Goal: Transaction & Acquisition: Download file/media

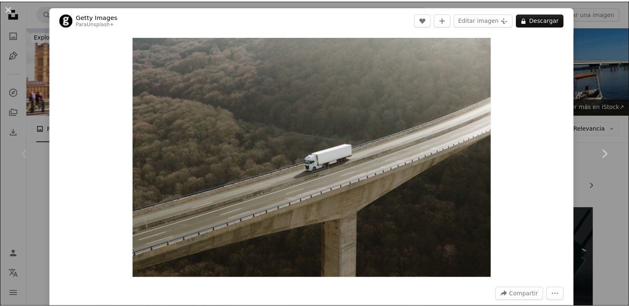
scroll to position [83, 0]
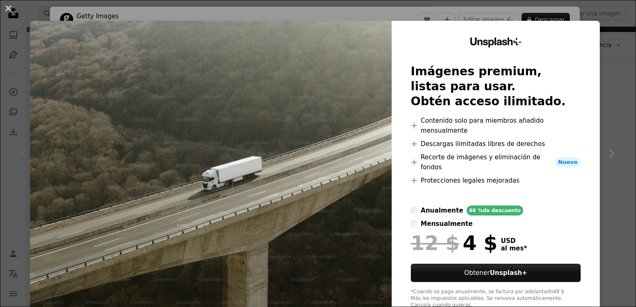
click at [611, 29] on div "An X shape Unsplash+ Imágenes premium, listas para usar. Obtén acceso ilimitado…" at bounding box center [318, 153] width 636 height 307
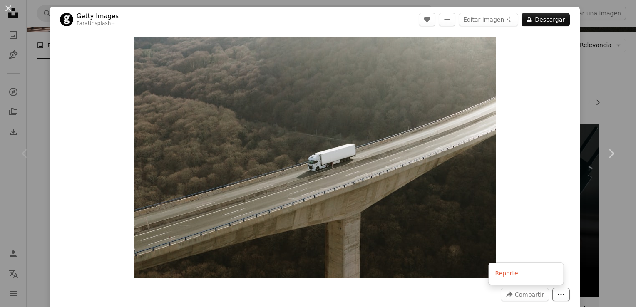
click at [557, 298] on icon "More Actions" at bounding box center [560, 294] width 7 height 7
click at [592, 52] on dialog "An X shape Chevron left Chevron right Getty Images Para Unsplash+ A heart A plu…" at bounding box center [318, 153] width 636 height 307
click at [597, 87] on div "An X shape Chevron left Chevron right Getty Images Para Unsplash+ A heart A plu…" at bounding box center [318, 153] width 636 height 307
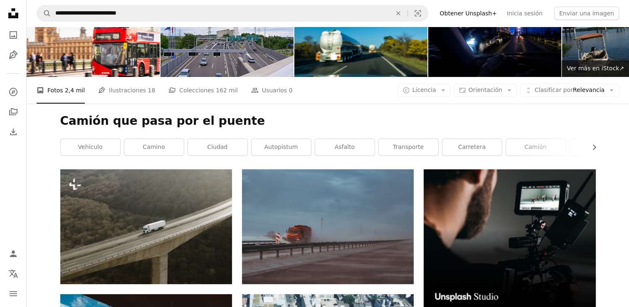
scroll to position [83, 0]
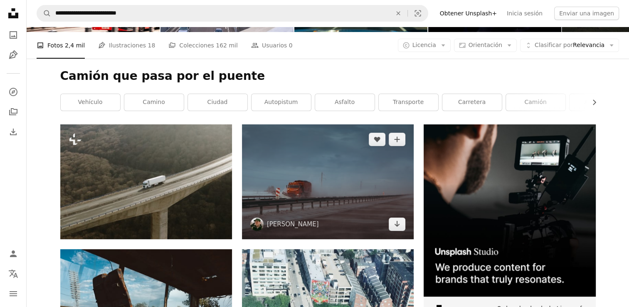
click at [317, 183] on img at bounding box center [328, 181] width 172 height 114
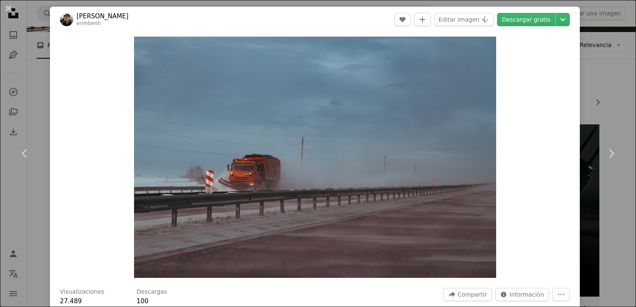
click at [586, 73] on div "An X shape Chevron left Chevron right [PERSON_NAME] erimbenli A heart A plus si…" at bounding box center [318, 153] width 636 height 307
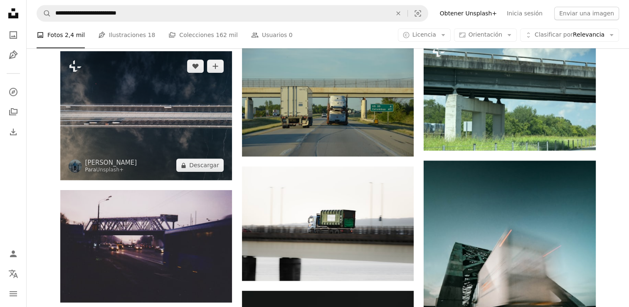
scroll to position [582, 0]
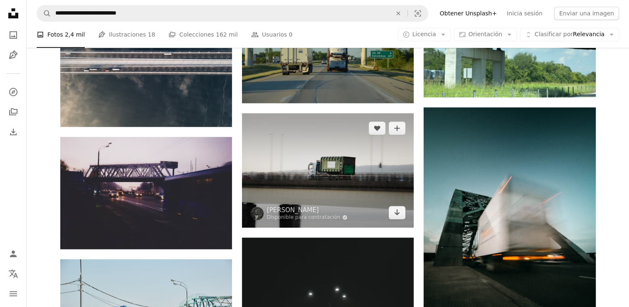
click at [342, 180] on img at bounding box center [328, 170] width 172 height 114
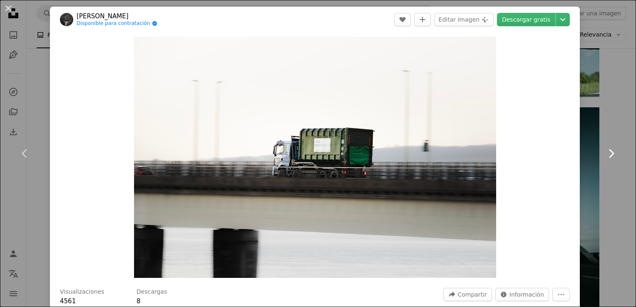
click at [586, 121] on link "Chevron right" at bounding box center [611, 154] width 50 height 80
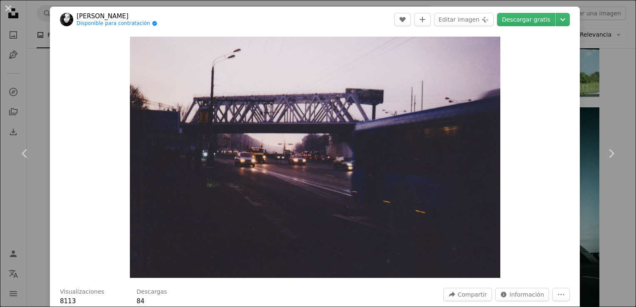
click at [596, 57] on div "An X shape Chevron left Chevron right [PERSON_NAME] Disponible para contratació…" at bounding box center [318, 153] width 636 height 307
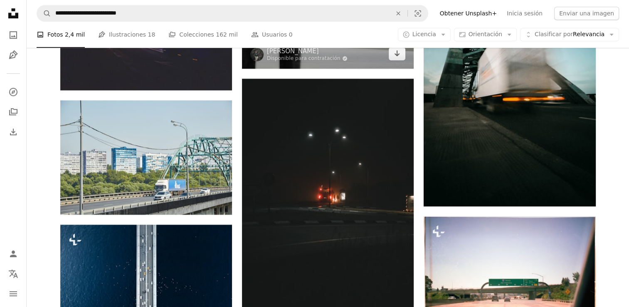
scroll to position [749, 0]
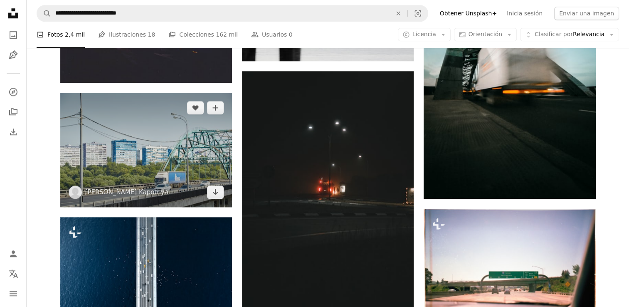
click at [177, 166] on img at bounding box center [146, 150] width 172 height 114
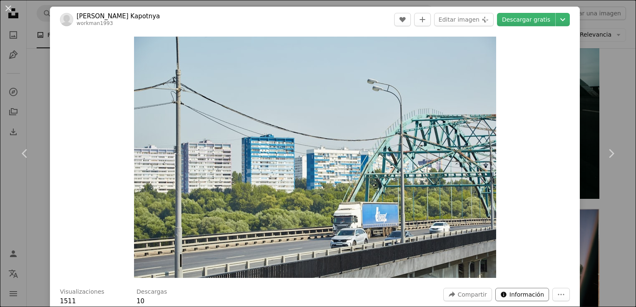
click at [516, 298] on span "Información" at bounding box center [526, 294] width 35 height 12
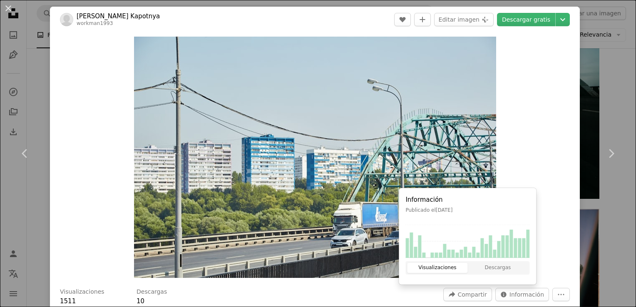
click at [539, 117] on div "Zoom in" at bounding box center [315, 157] width 530 height 250
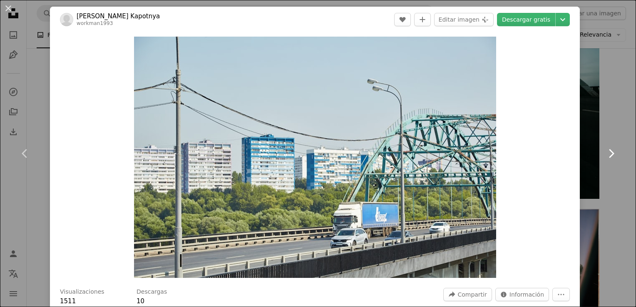
click at [601, 121] on link "Chevron right" at bounding box center [611, 154] width 50 height 80
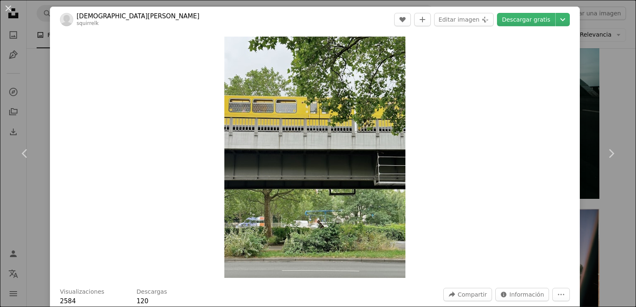
click at [37, 71] on div "An X shape Chevron left Chevron right jooae [PERSON_NAME] squirrelk A heart A p…" at bounding box center [318, 153] width 636 height 307
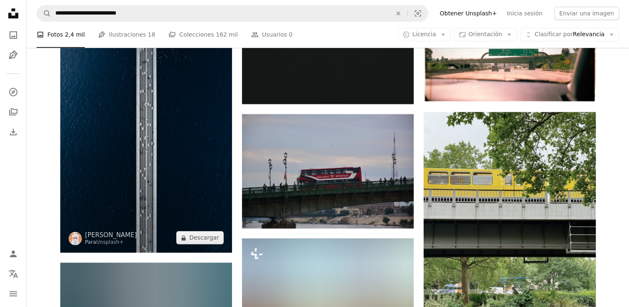
scroll to position [957, 0]
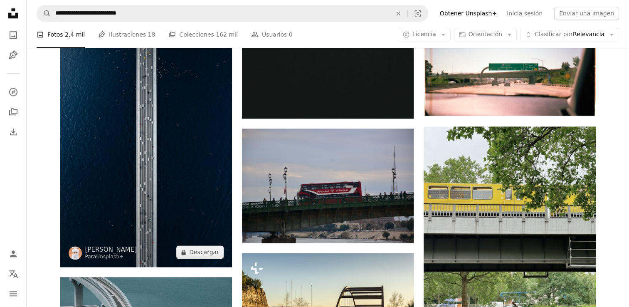
click at [151, 171] on img at bounding box center [146, 138] width 172 height 258
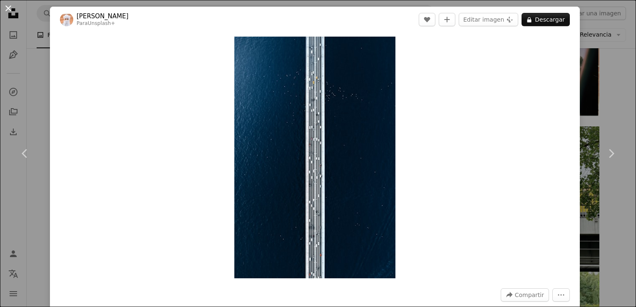
click at [10, 8] on button "An X shape" at bounding box center [8, 8] width 10 height 10
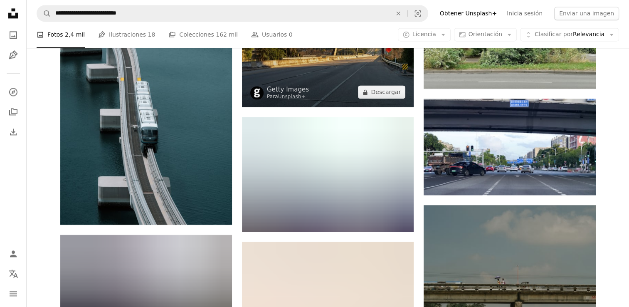
scroll to position [1248, 0]
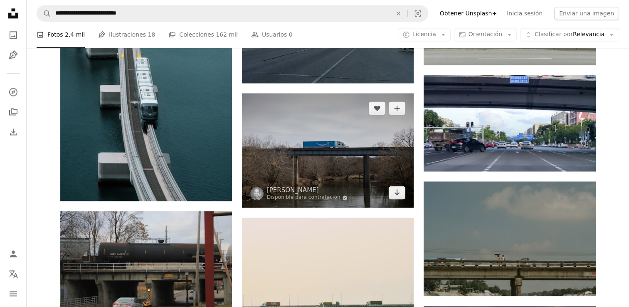
click at [375, 161] on img at bounding box center [328, 150] width 172 height 114
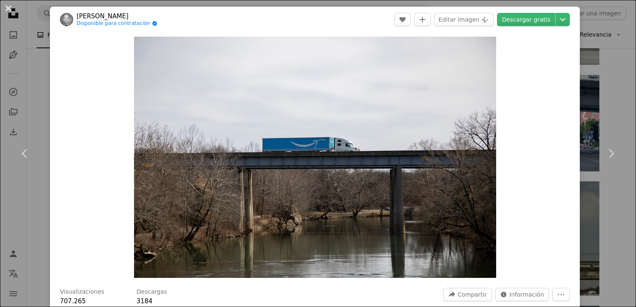
click at [10, 11] on button "An X shape" at bounding box center [8, 8] width 10 height 10
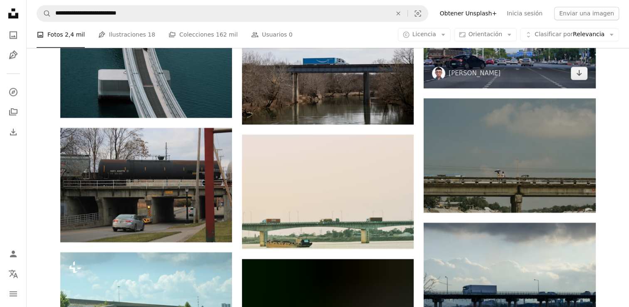
scroll to position [1373, 0]
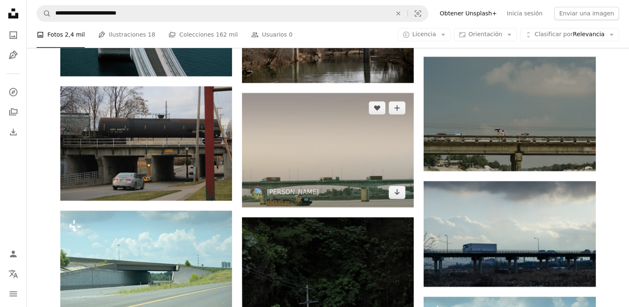
click at [354, 156] on img at bounding box center [328, 150] width 172 height 114
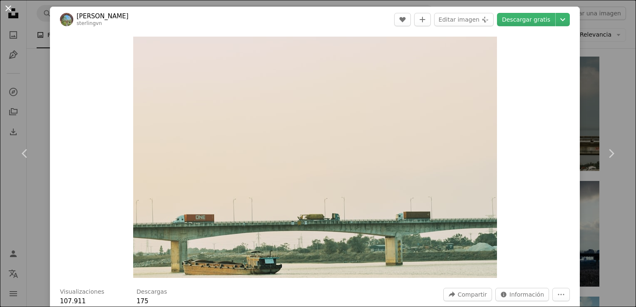
click at [10, 13] on button "An X shape" at bounding box center [8, 8] width 10 height 10
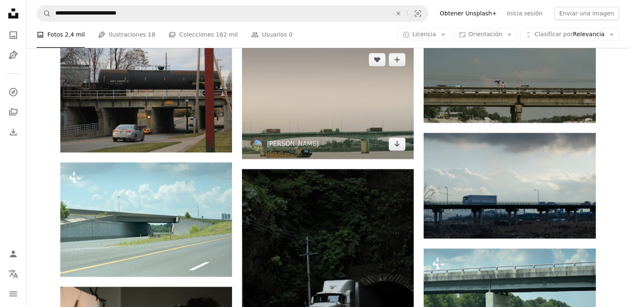
scroll to position [1415, 0]
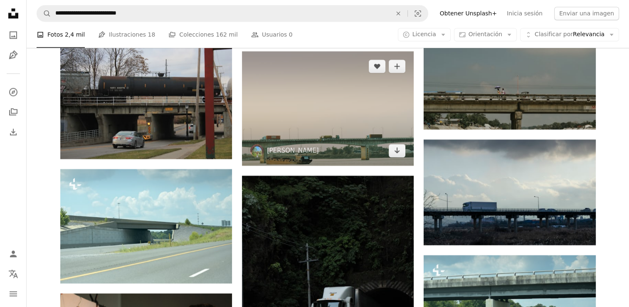
click at [312, 129] on img at bounding box center [328, 108] width 172 height 114
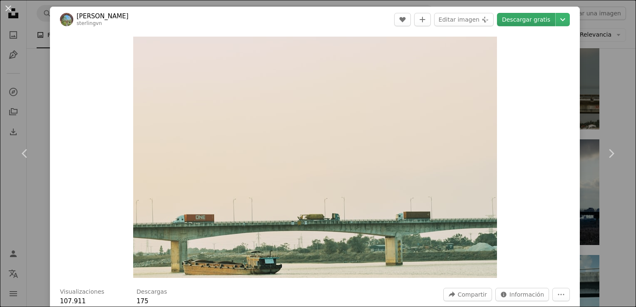
click at [513, 22] on link "Descargar gratis" at bounding box center [526, 19] width 58 height 13
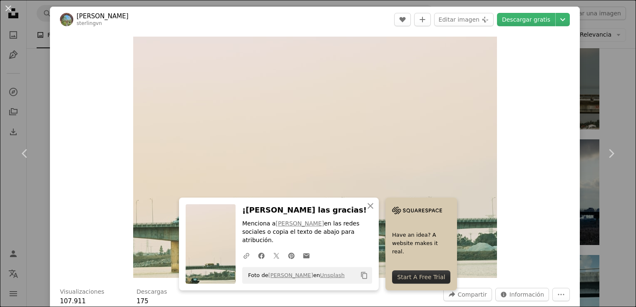
click at [43, 86] on div "An X shape Chevron left Chevron right An X shape Cerrar ¡Dale las gracias! Menc…" at bounding box center [318, 153] width 636 height 307
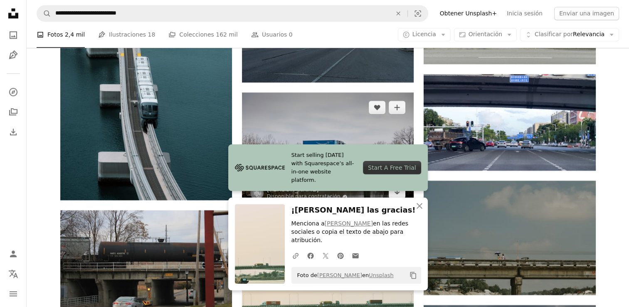
scroll to position [1248, 0]
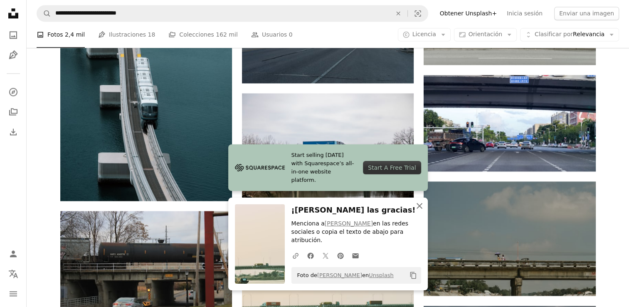
click at [421, 211] on icon "An X shape" at bounding box center [420, 206] width 10 height 10
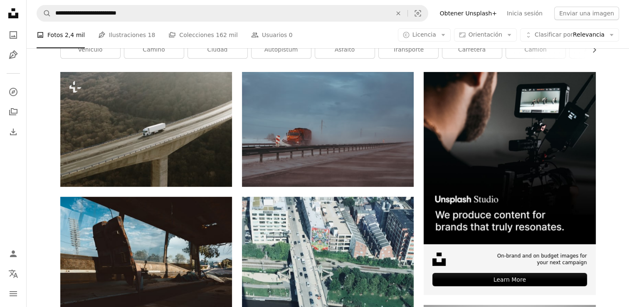
scroll to position [125, 0]
